Goal: Task Accomplishment & Management: Use online tool/utility

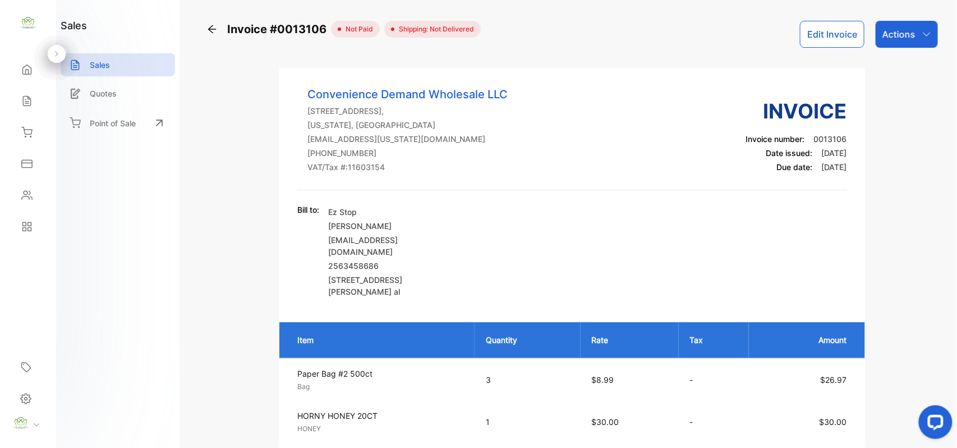
click at [215, 30] on icon at bounding box center [211, 29] width 11 height 11
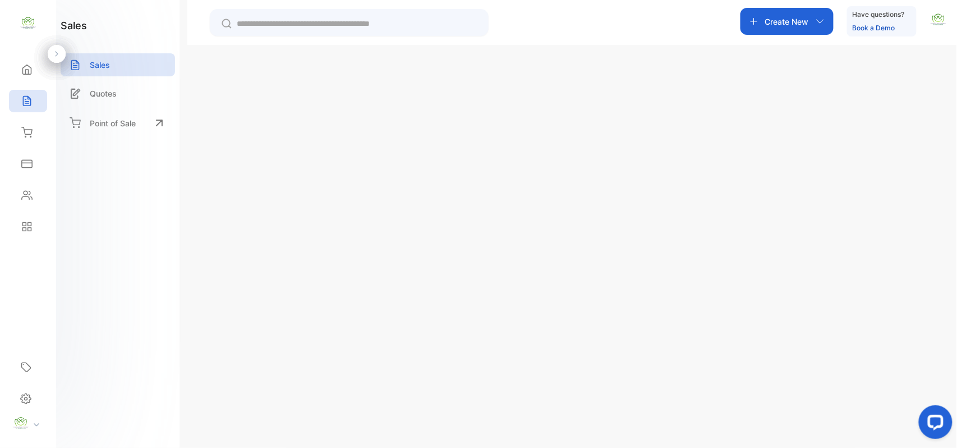
click at [884, 76] on p "Create New" at bounding box center [888, 78] width 50 height 13
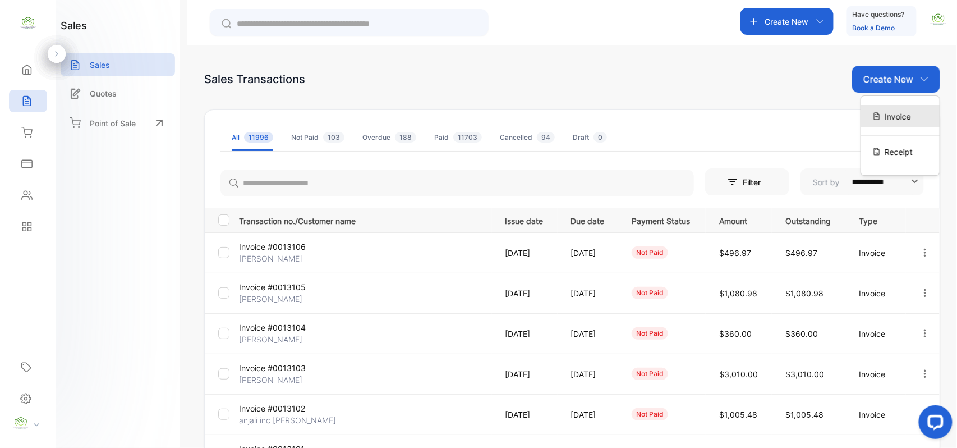
click at [873, 116] on icon at bounding box center [876, 116] width 9 height 9
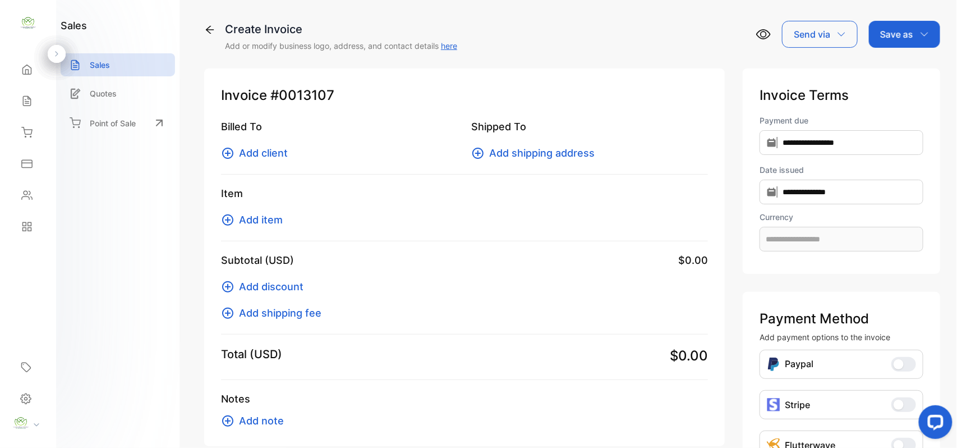
type input "**********"
click at [268, 220] on span "Add item" at bounding box center [261, 219] width 44 height 15
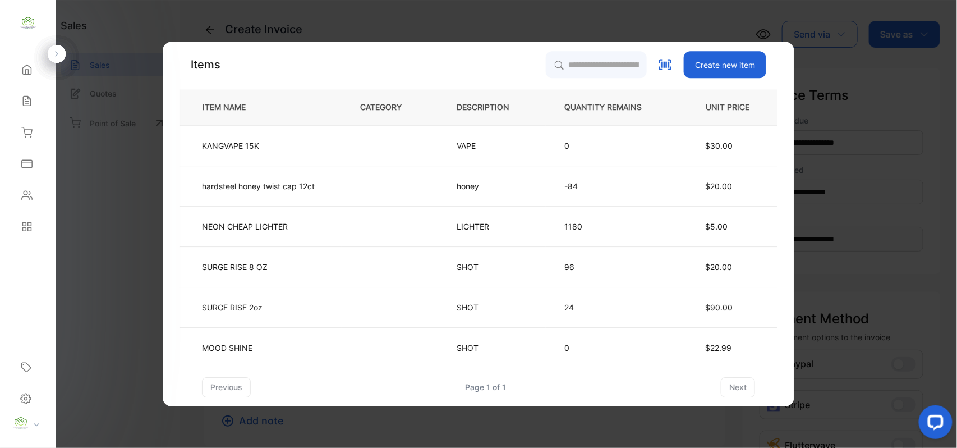
click at [545, 90] on th "DESCRIPTION" at bounding box center [492, 107] width 108 height 36
click at [557, 67] on input "search" at bounding box center [596, 64] width 102 height 28
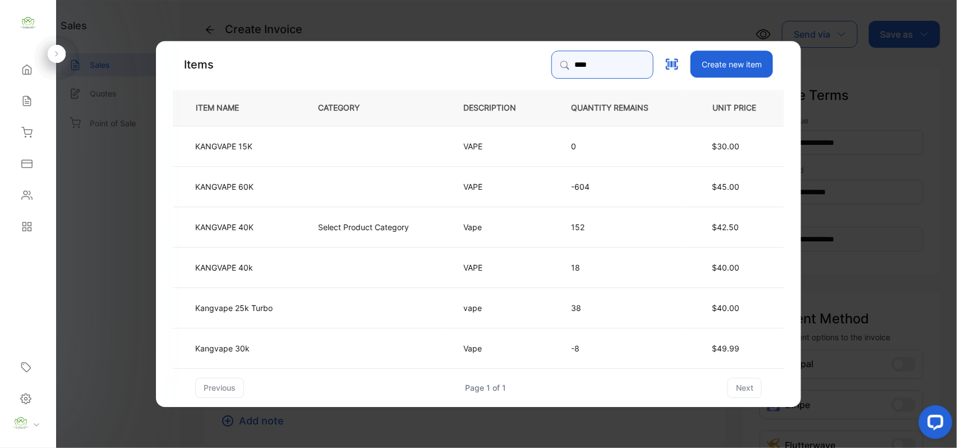
type input "**********"
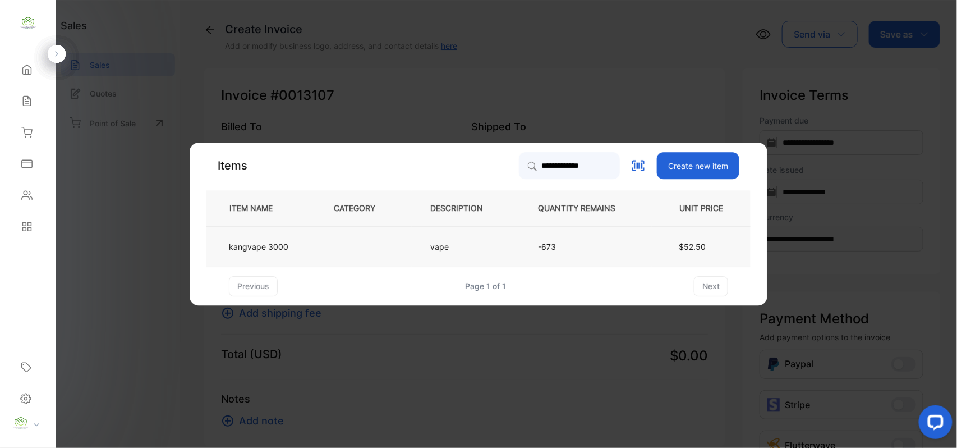
click at [295, 242] on td "kangvape 3000" at bounding box center [260, 246] width 109 height 40
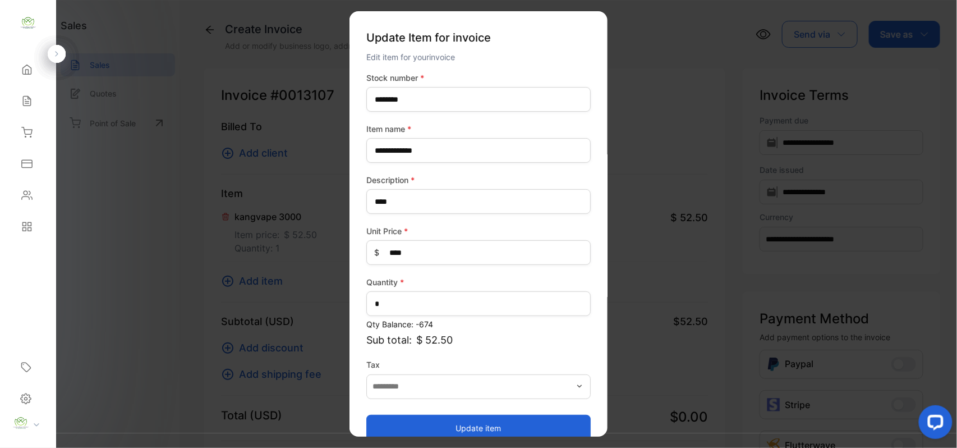
click at [411, 416] on button "Update item" at bounding box center [478, 427] width 224 height 27
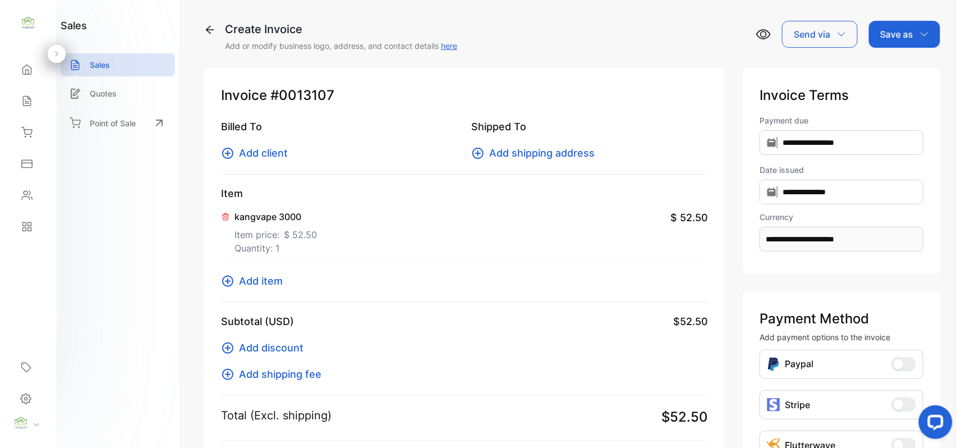
click at [241, 277] on span "Add item" at bounding box center [261, 280] width 44 height 15
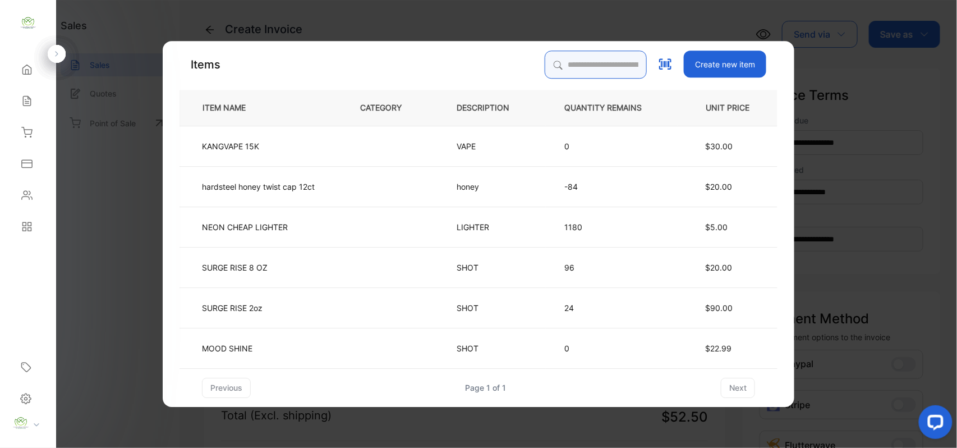
click at [573, 67] on input "search" at bounding box center [596, 64] width 102 height 28
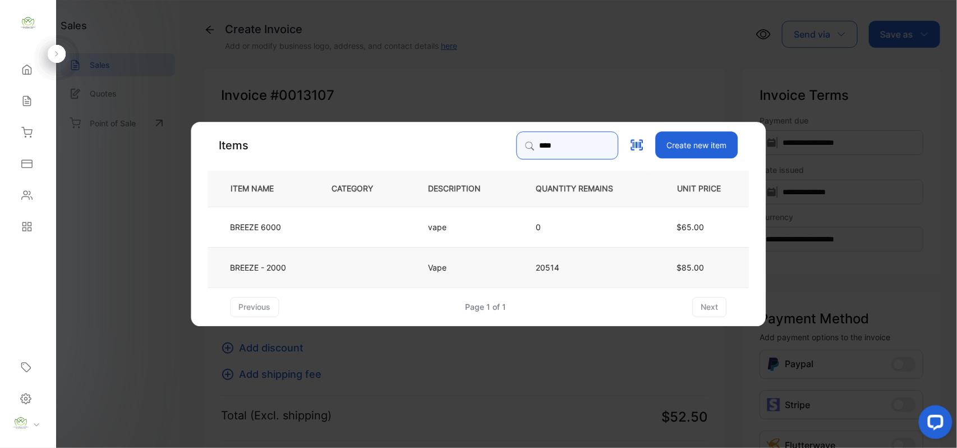
type input "****"
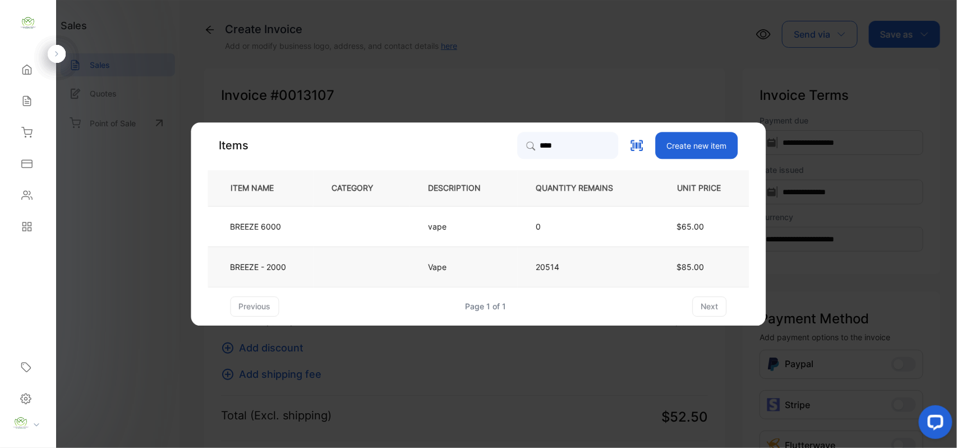
click at [283, 261] on p "BREEZE - 2000" at bounding box center [259, 267] width 56 height 12
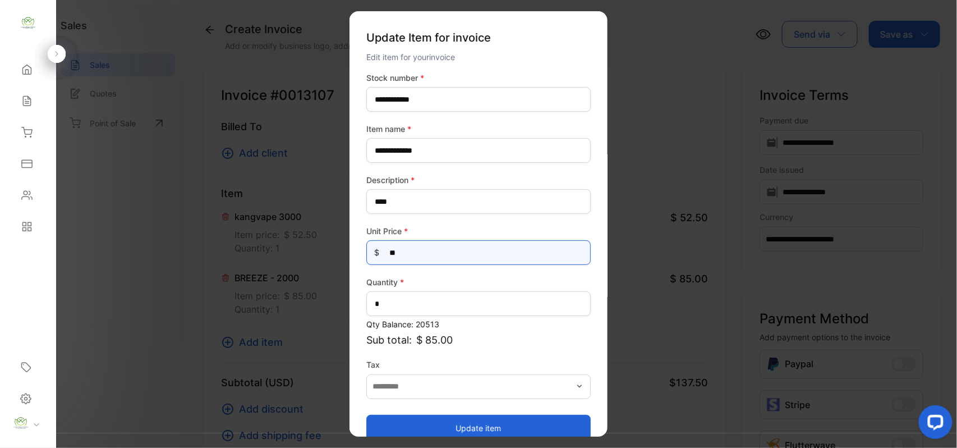
drag, startPoint x: 427, startPoint y: 259, endPoint x: 254, endPoint y: 259, distance: 173.3
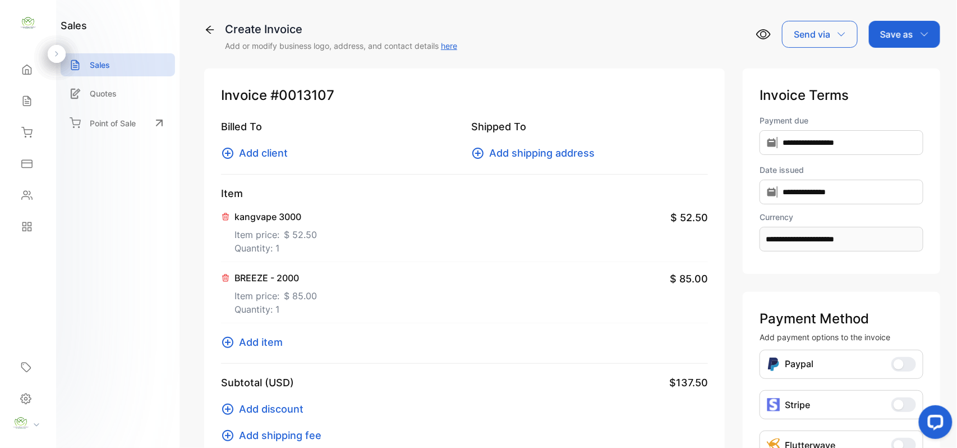
drag, startPoint x: 259, startPoint y: 285, endPoint x: 269, endPoint y: 282, distance: 11.2
click at [269, 282] on div "BREEZE - 2000 Item price: $ 85.00 Quantity: 1" at bounding box center [275, 293] width 82 height 45
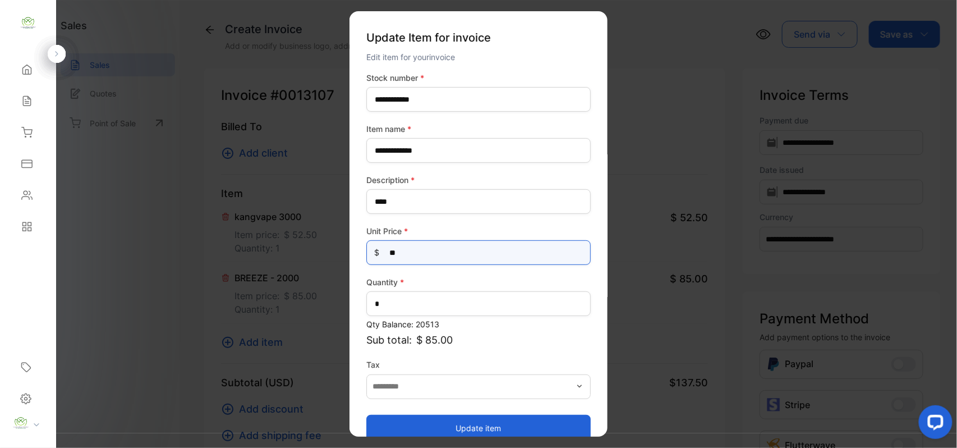
drag, startPoint x: 443, startPoint y: 250, endPoint x: 33, endPoint y: 257, distance: 410.6
click at [27, 257] on div "**********" at bounding box center [478, 235] width 957 height 470
type Price-inputprice "***"
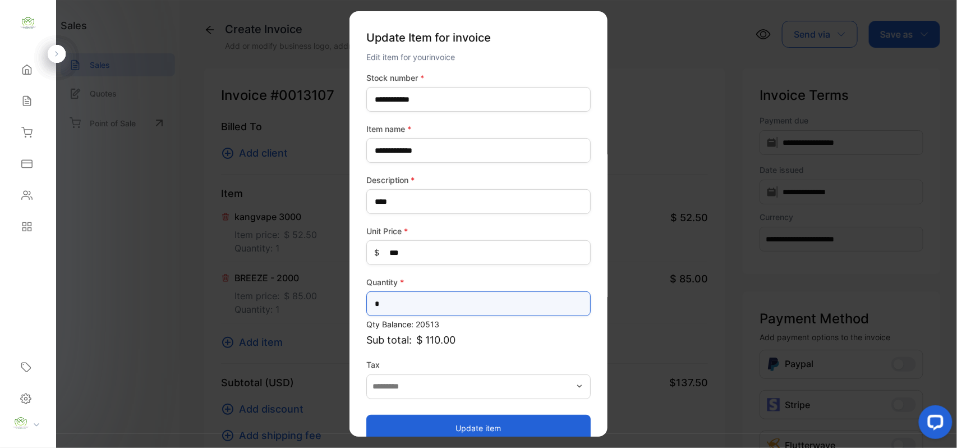
drag, startPoint x: 492, startPoint y: 301, endPoint x: 166, endPoint y: 297, distance: 325.9
type input "*"
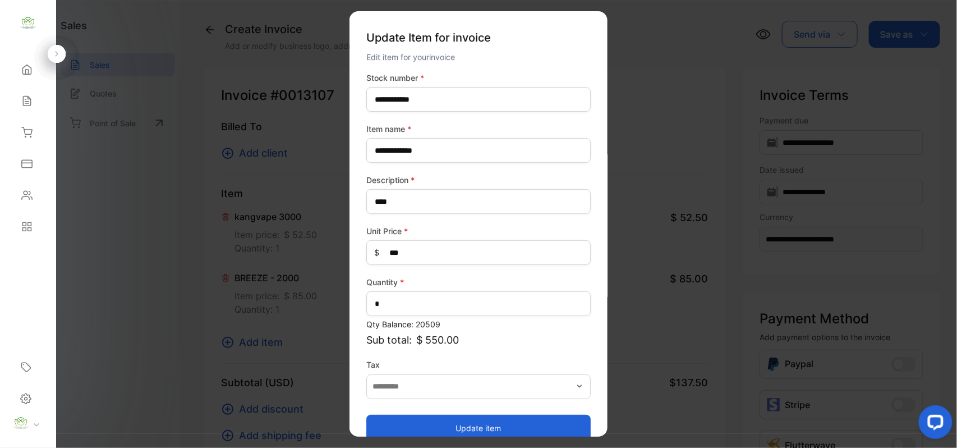
click at [478, 421] on button "Update item" at bounding box center [478, 427] width 224 height 27
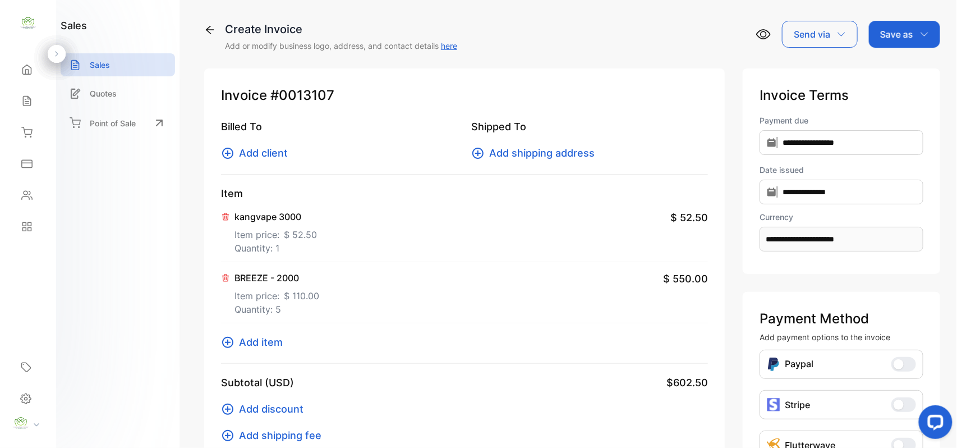
click at [257, 335] on span "Add item" at bounding box center [261, 341] width 44 height 15
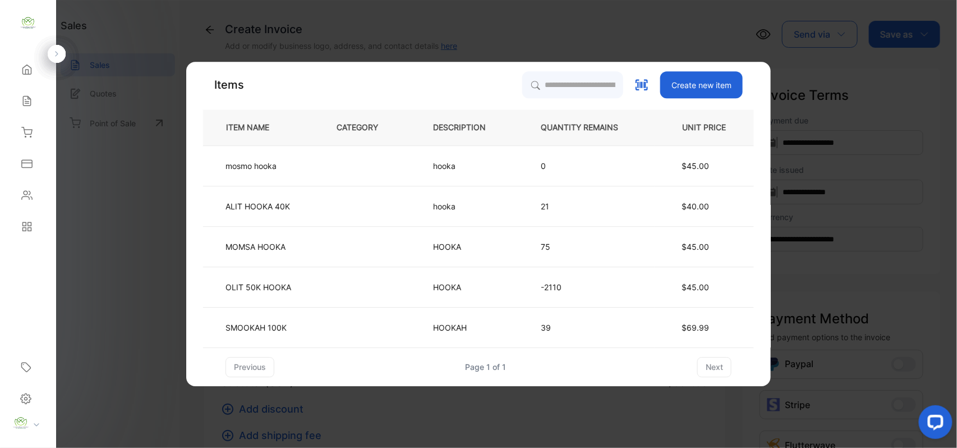
click at [568, 86] on div "Items Create new item ITEM NAME CATEGORY DESCRIPTION QUANTITY REMAINS UNIT PRIC…" at bounding box center [478, 224] width 551 height 306
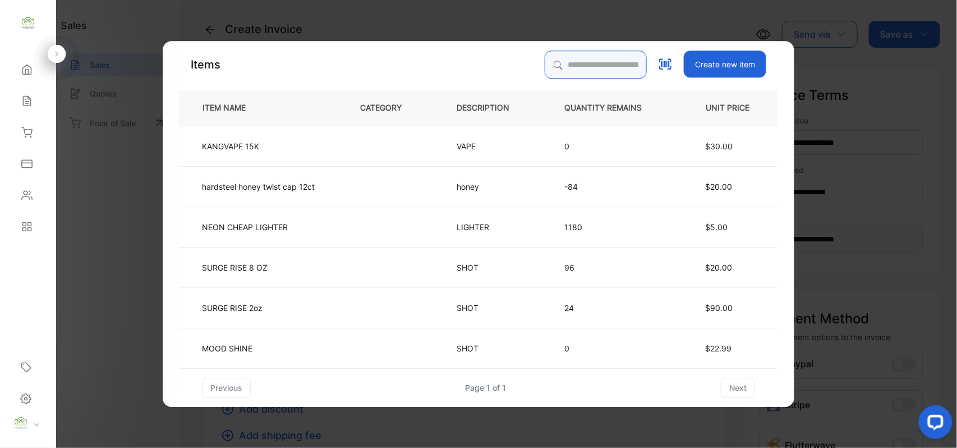
click at [556, 75] on input "search" at bounding box center [596, 64] width 102 height 28
type input "*****"
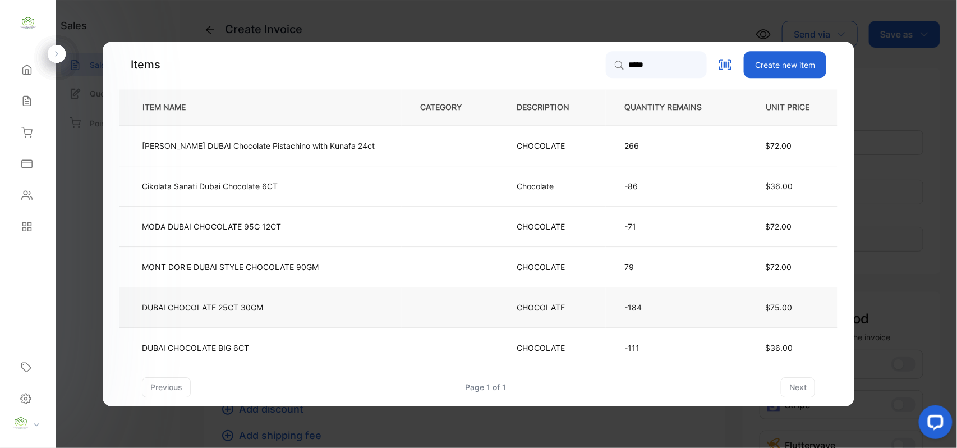
click at [402, 302] on td at bounding box center [450, 307] width 96 height 40
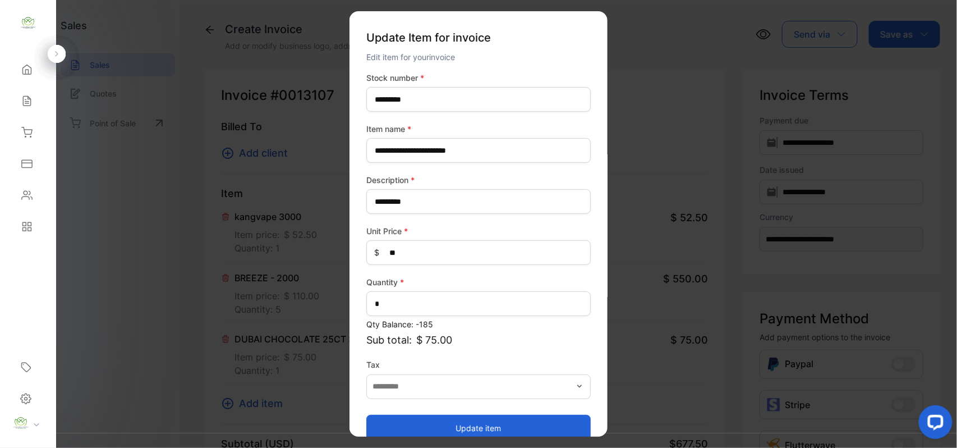
click at [421, 420] on button "Update item" at bounding box center [478, 427] width 224 height 27
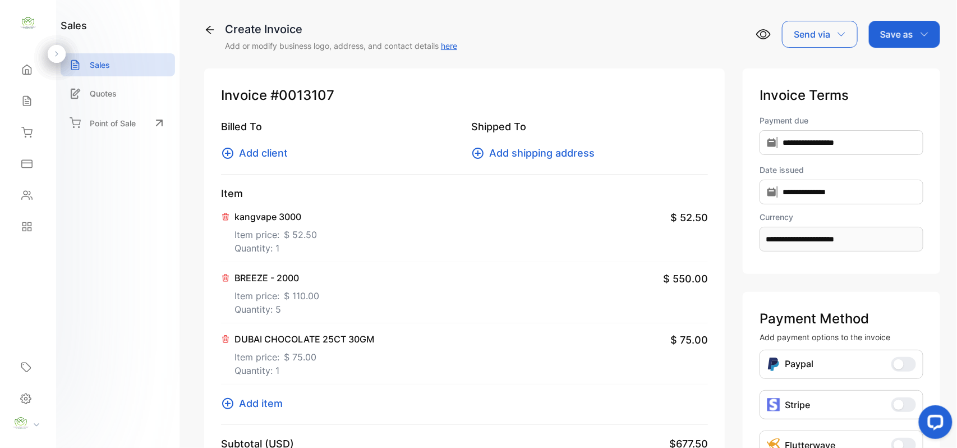
click at [264, 407] on span "Add item" at bounding box center [261, 402] width 44 height 15
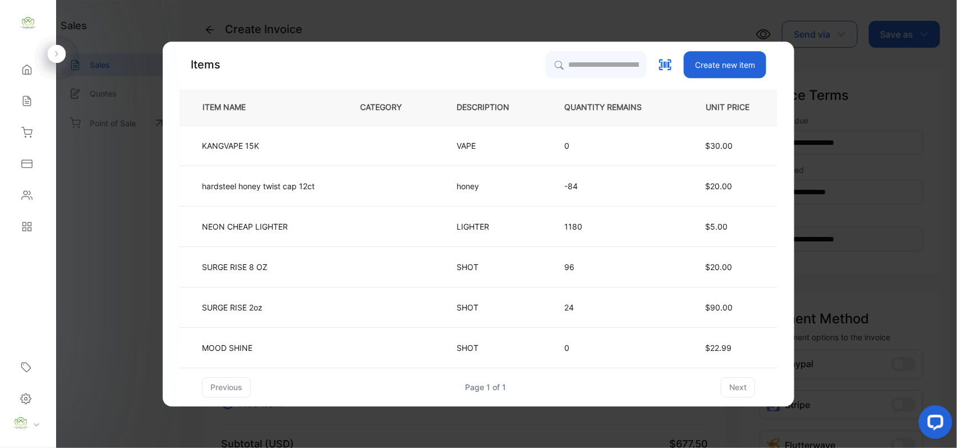
click at [569, 82] on div "Items Create new item ITEM NAME CATEGORY DESCRIPTION QUANTITY REMAINS UNIT PRIC…" at bounding box center [478, 224] width 598 height 346
click at [581, 57] on input "search" at bounding box center [596, 64] width 102 height 28
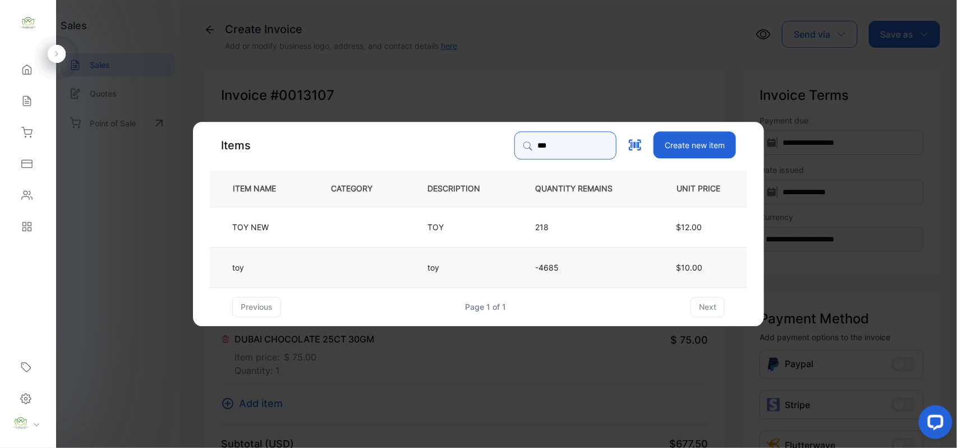
type input "***"
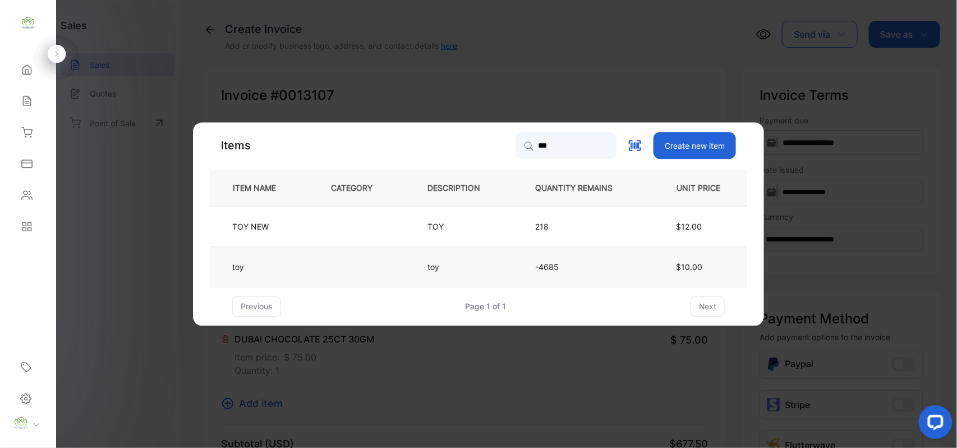
click at [497, 262] on td "toy" at bounding box center [463, 266] width 108 height 40
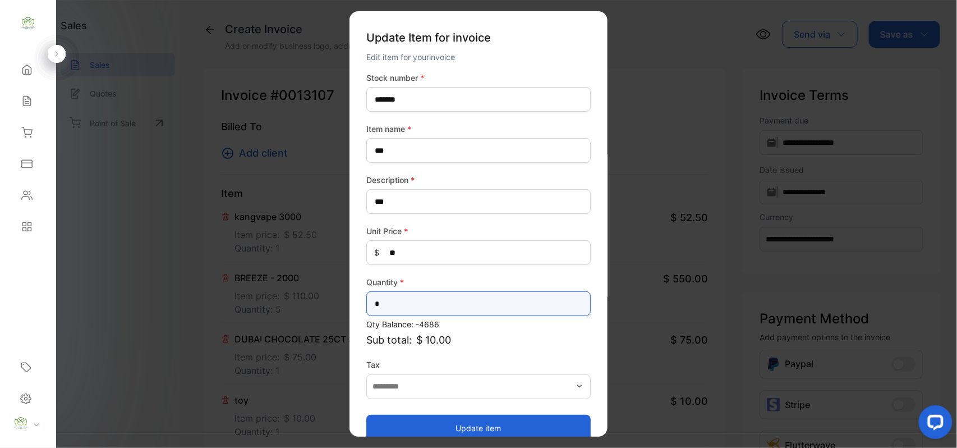
click at [447, 310] on input "*" at bounding box center [478, 303] width 224 height 25
type input "**"
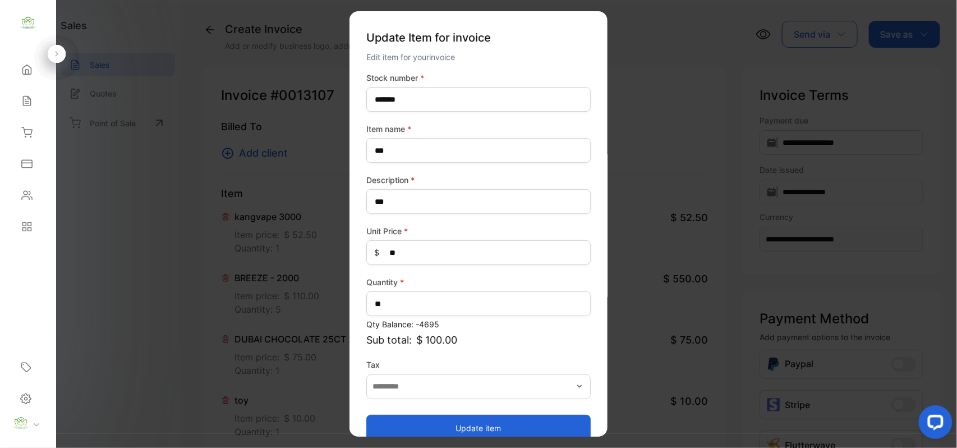
click at [389, 429] on button "Update item" at bounding box center [478, 427] width 224 height 27
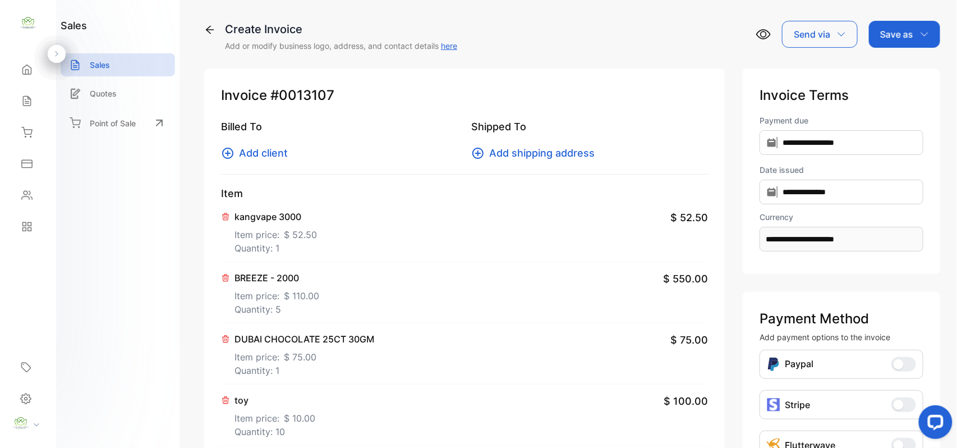
click at [271, 153] on span "Add client" at bounding box center [263, 152] width 49 height 15
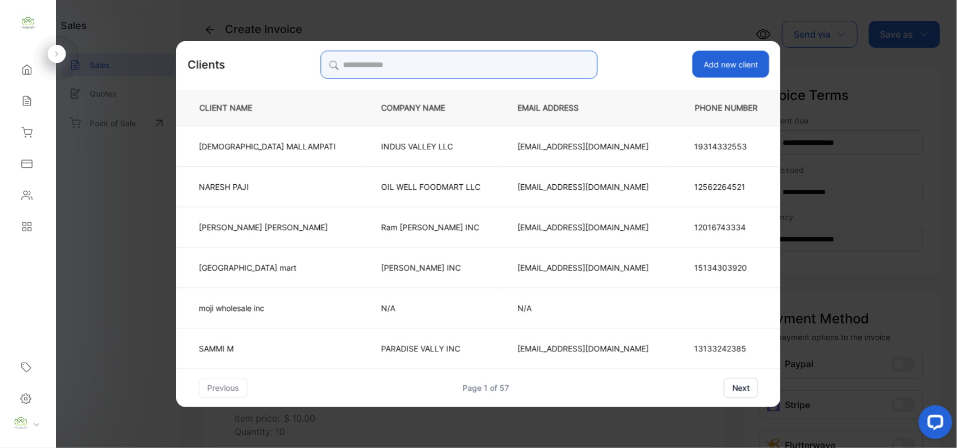
click at [445, 71] on input "search" at bounding box center [458, 64] width 277 height 28
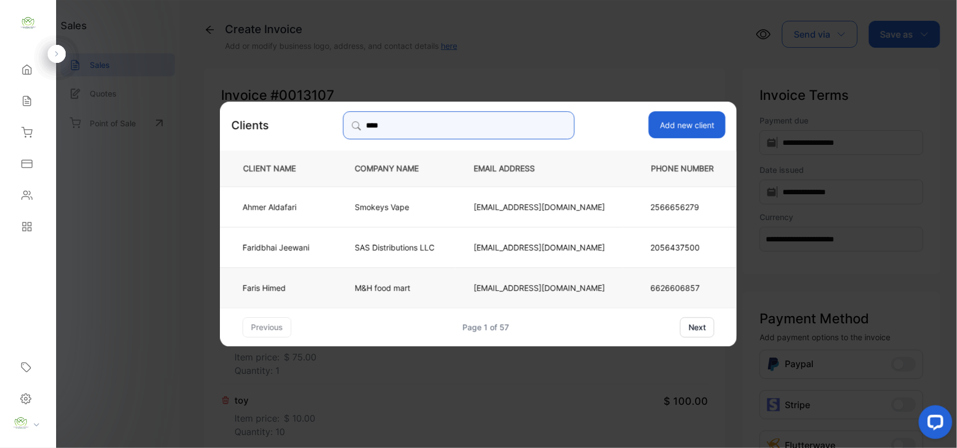
type input "****"
click at [381, 288] on p "M&H food mart" at bounding box center [396, 287] width 82 height 12
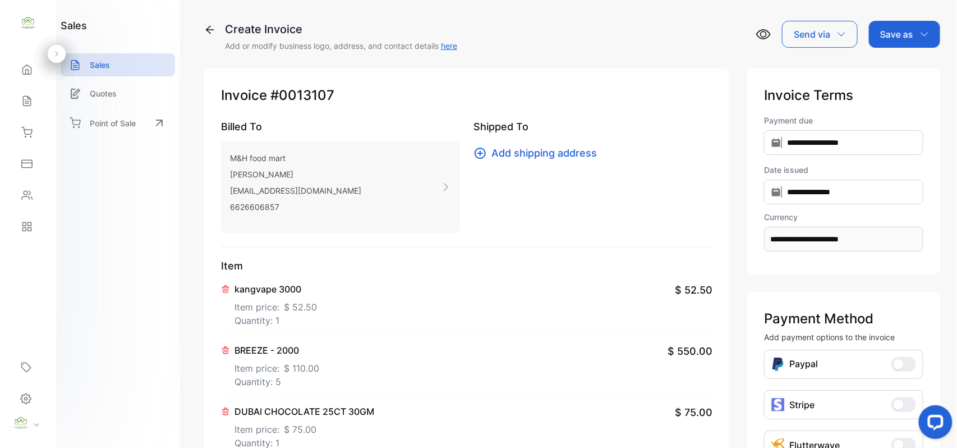
click at [883, 32] on p "Save as" at bounding box center [896, 33] width 33 height 13
click at [879, 74] on div "Invoice" at bounding box center [901, 71] width 64 height 22
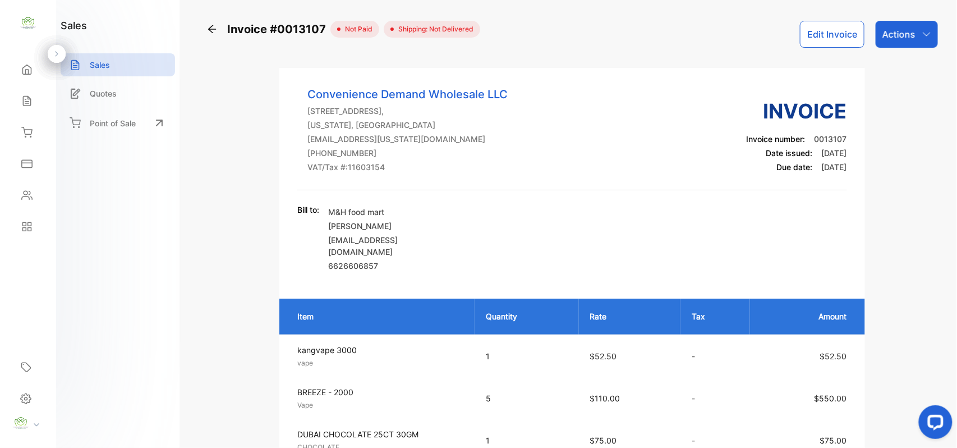
click at [887, 29] on p "Actions" at bounding box center [898, 33] width 33 height 13
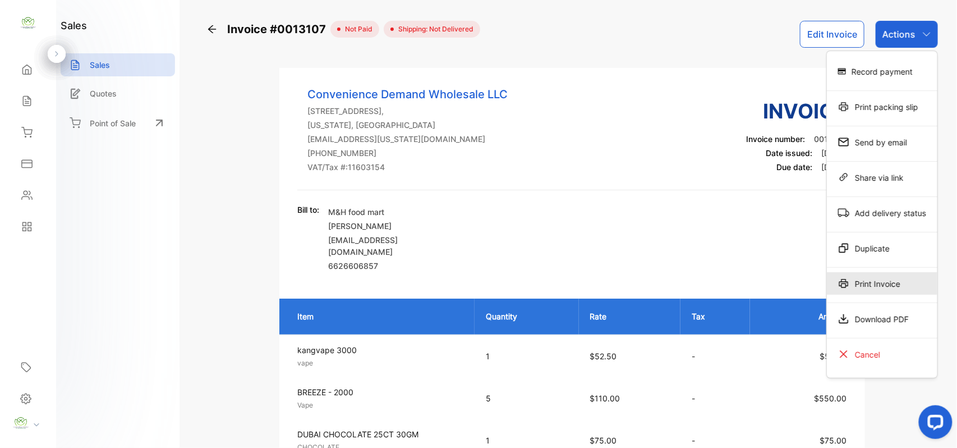
click at [849, 284] on div "Print Invoice" at bounding box center [882, 283] width 110 height 22
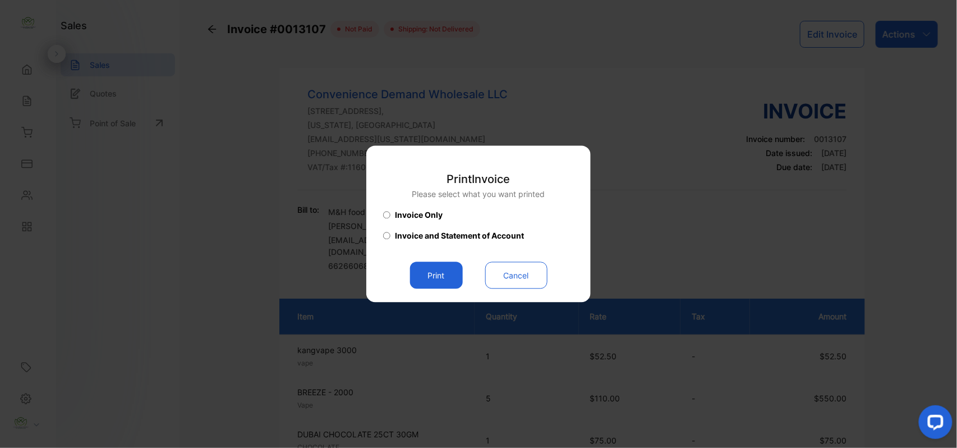
click at [440, 279] on button "Print" at bounding box center [436, 275] width 53 height 27
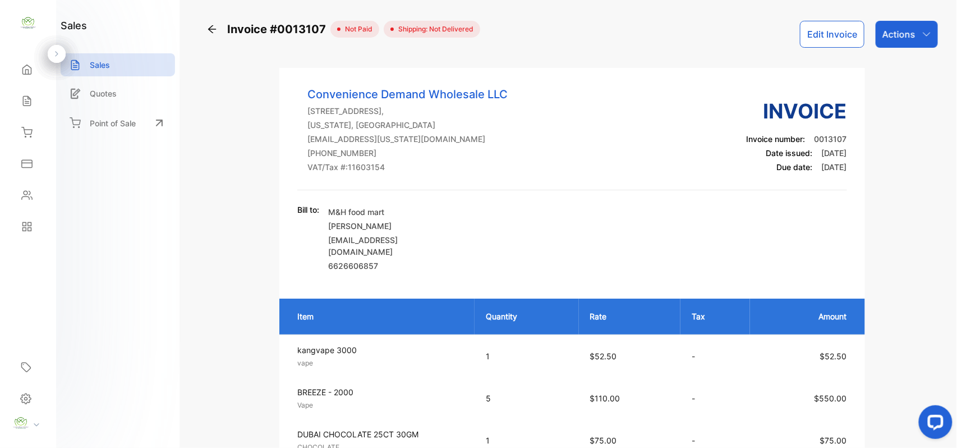
click at [831, 32] on button "Edit Invoice" at bounding box center [832, 34] width 64 height 27
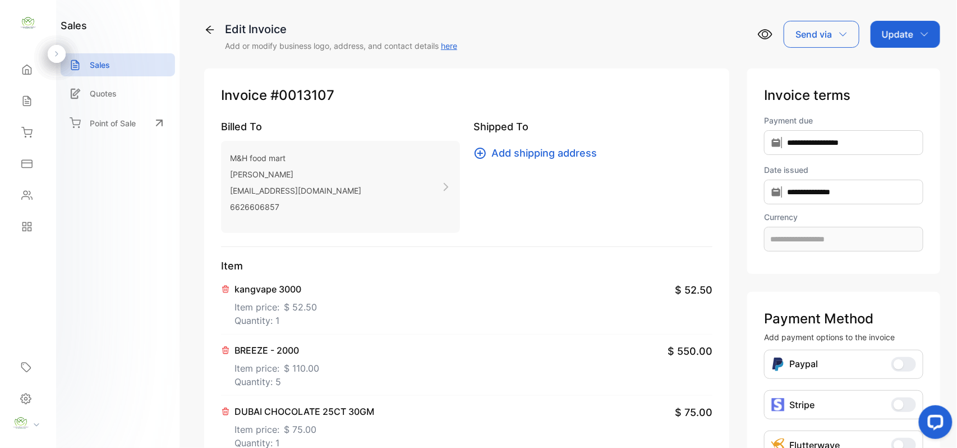
type input "**********"
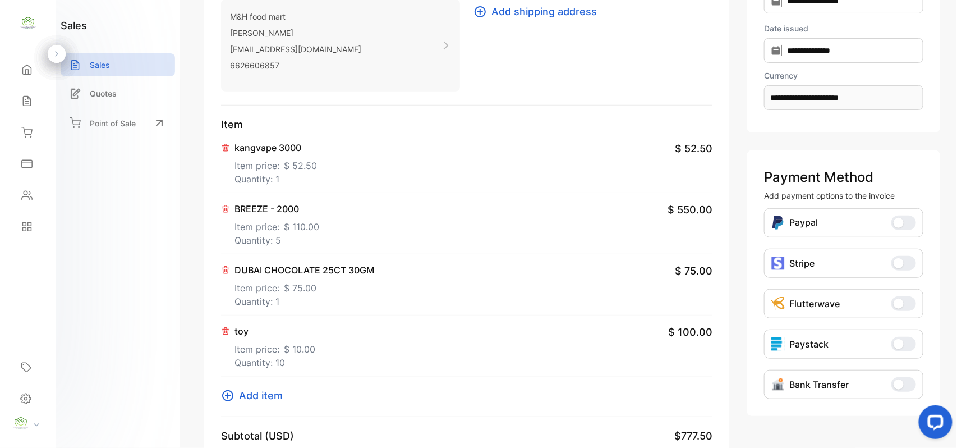
scroll to position [174, 0]
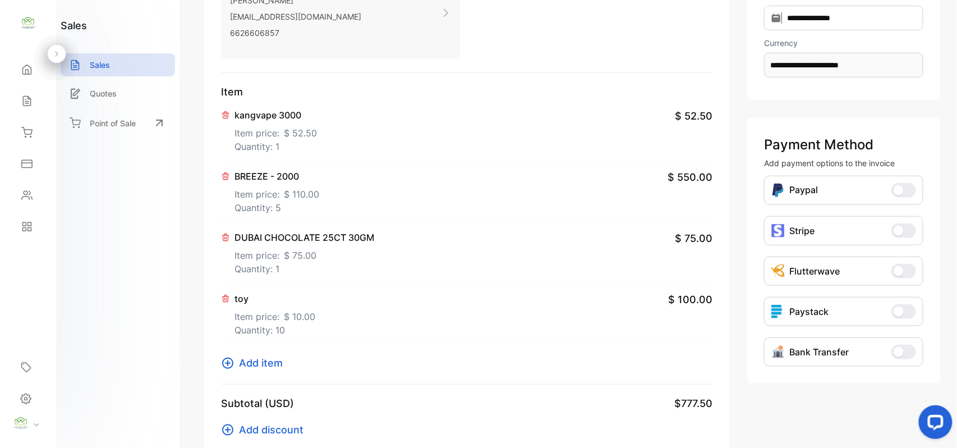
click at [227, 237] on icon at bounding box center [225, 237] width 9 height 9
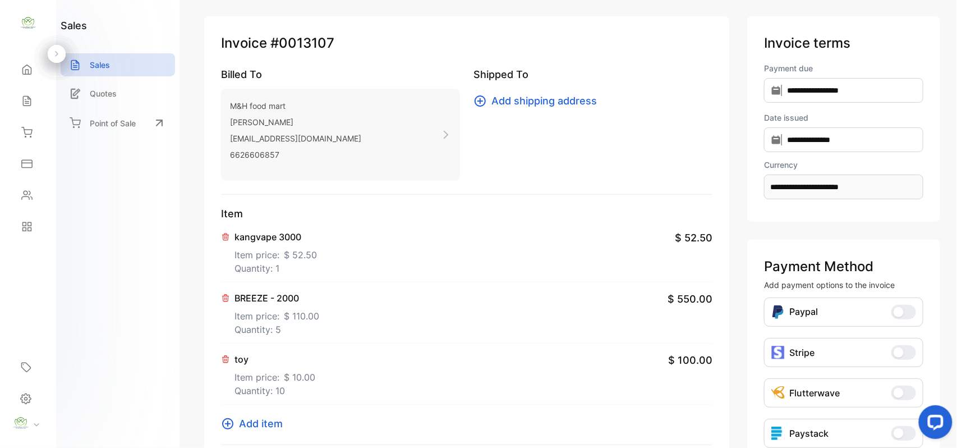
scroll to position [0, 0]
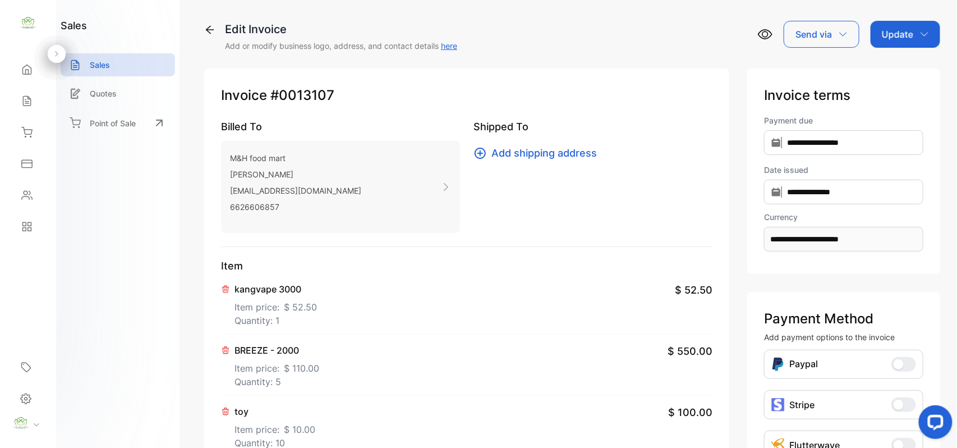
click at [883, 34] on p "Update" at bounding box center [897, 33] width 31 height 13
click at [884, 68] on div "Invoice" at bounding box center [907, 71] width 64 height 22
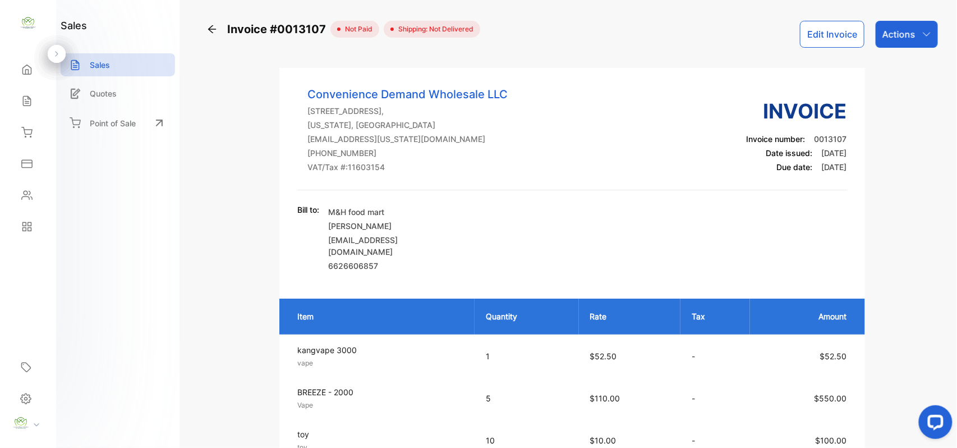
click at [887, 27] on p "Actions" at bounding box center [898, 33] width 33 height 13
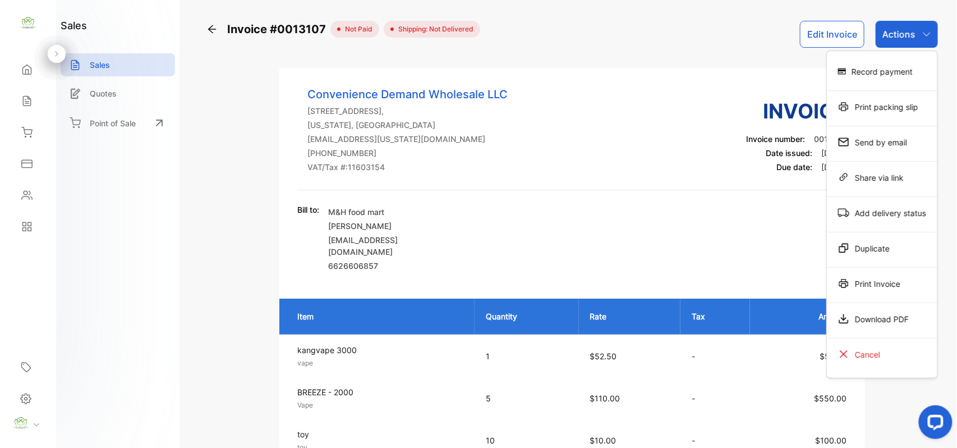
click at [882, 284] on div "Print Invoice" at bounding box center [882, 283] width 110 height 22
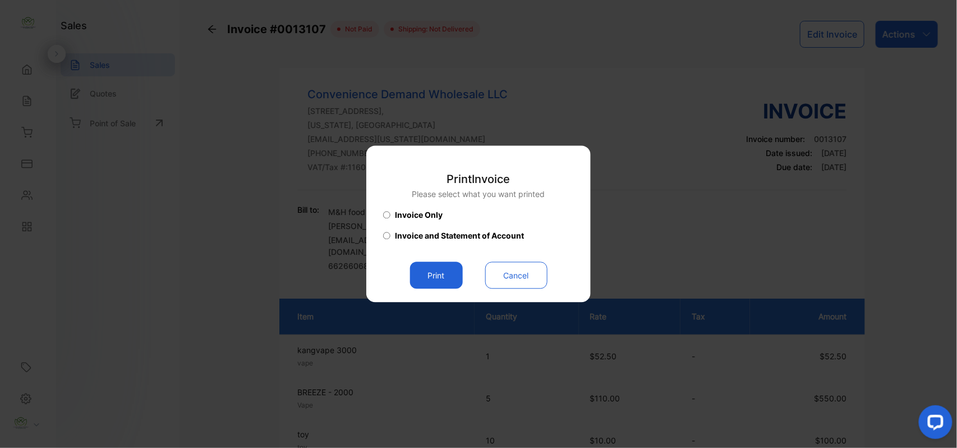
click at [434, 266] on button "Print" at bounding box center [436, 275] width 53 height 27
